Goal: Information Seeking & Learning: Learn about a topic

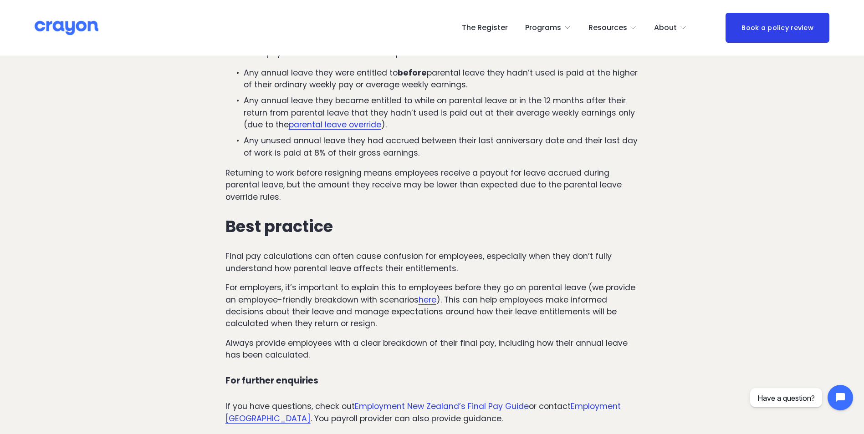
scroll to position [820, 0]
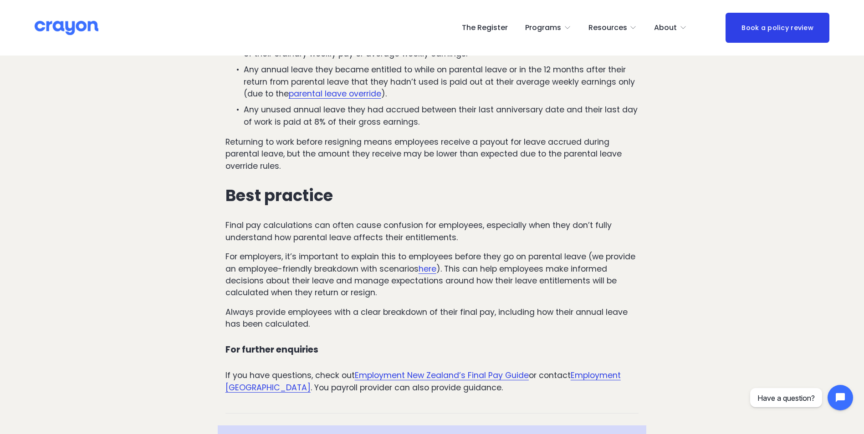
click at [436, 270] on link "here" at bounding box center [427, 269] width 18 height 11
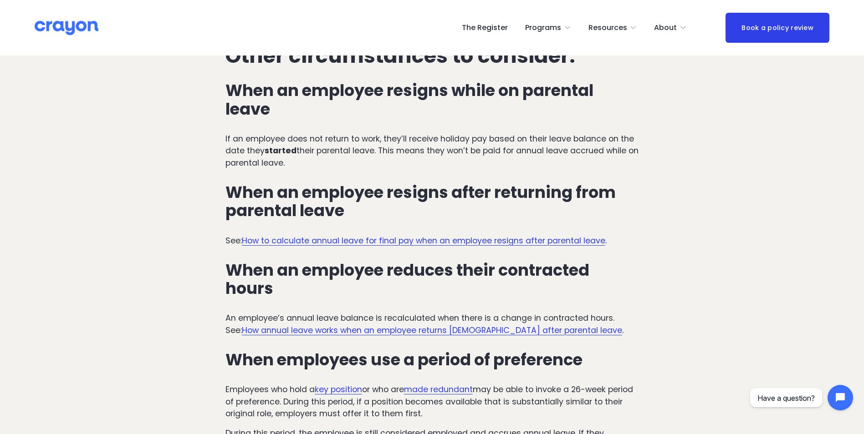
scroll to position [2095, 0]
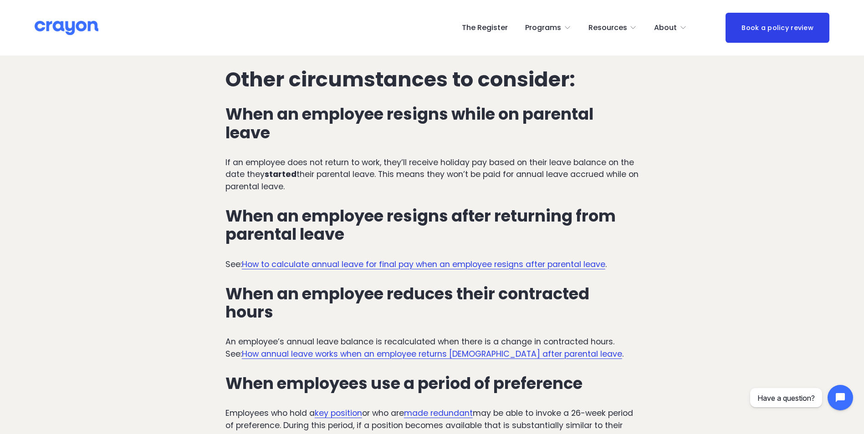
click at [542, 259] on link "How to calculate annual leave for final pay when an employee resigns after pare…" at bounding box center [423, 264] width 363 height 11
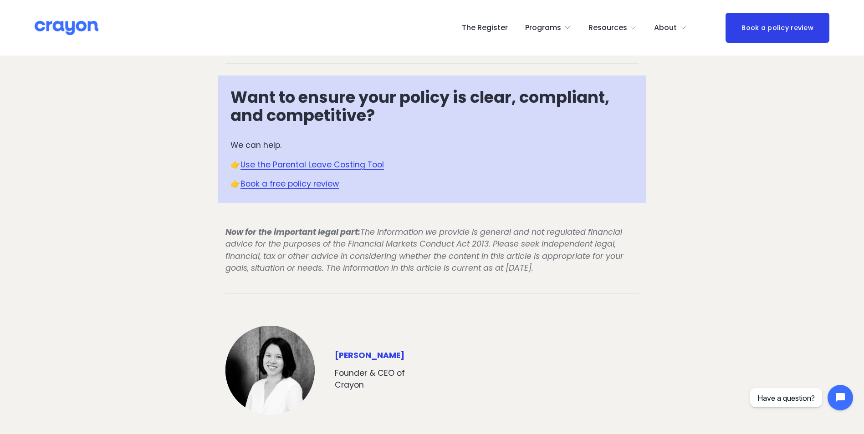
scroll to position [1002, 0]
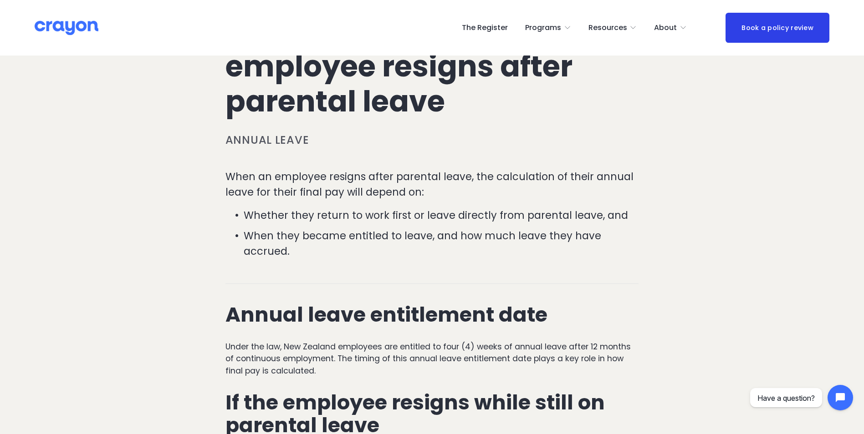
scroll to position [0, 0]
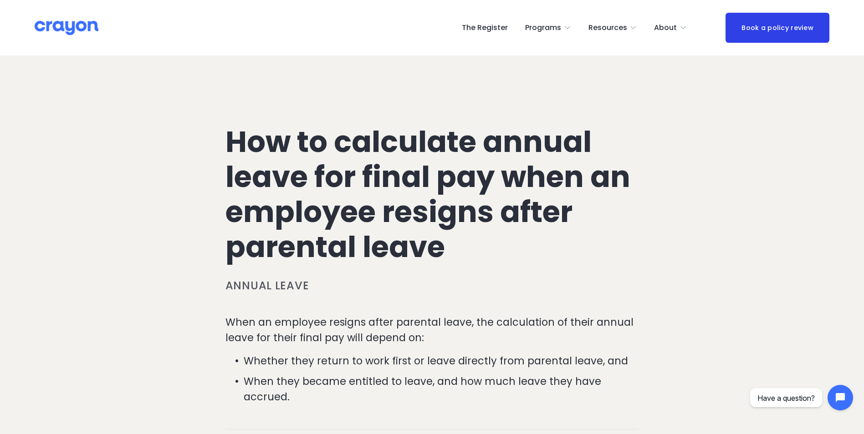
click at [65, 28] on img at bounding box center [67, 28] width 64 height 16
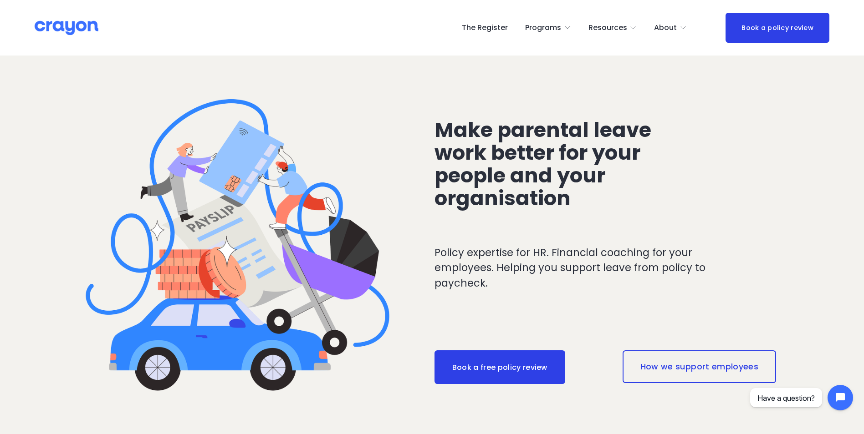
click at [494, 30] on link "The Register" at bounding box center [485, 27] width 46 height 15
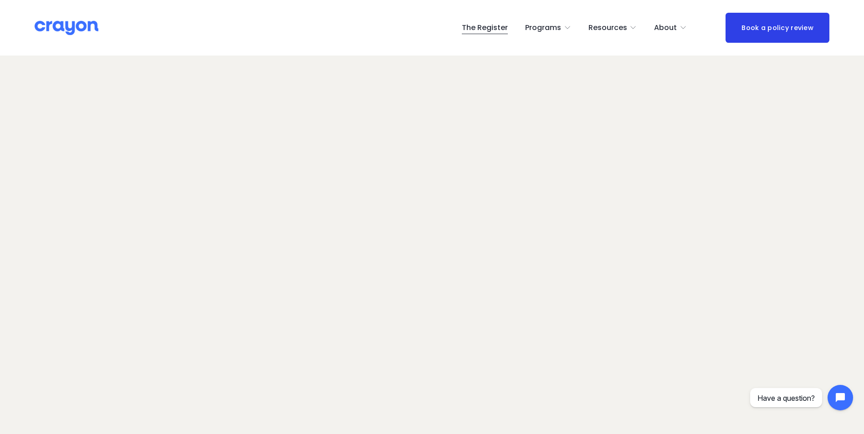
click at [0, 0] on span "Parent Hub" at bounding box center [0, 0] width 0 height 0
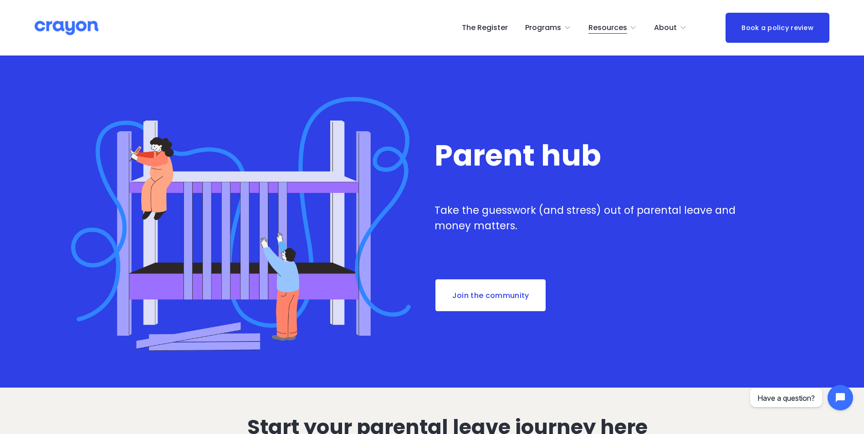
click at [0, 0] on span "Employer hub" at bounding box center [0, 0] width 0 height 0
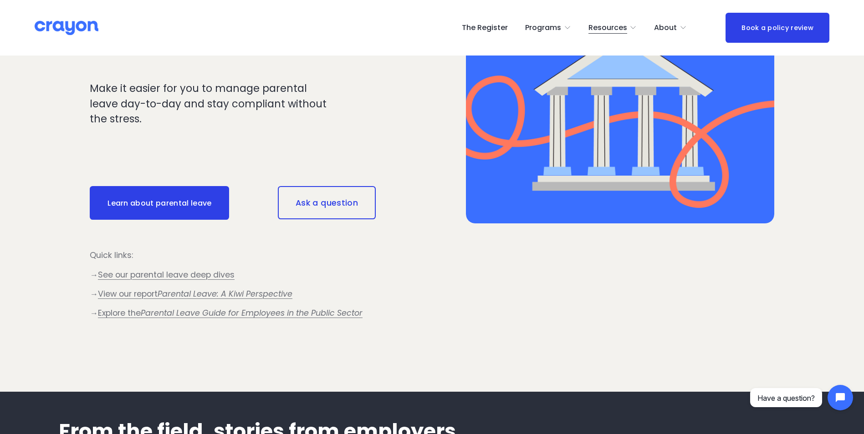
scroll to position [865, 0]
